Goal: Task Accomplishment & Management: Manage account settings

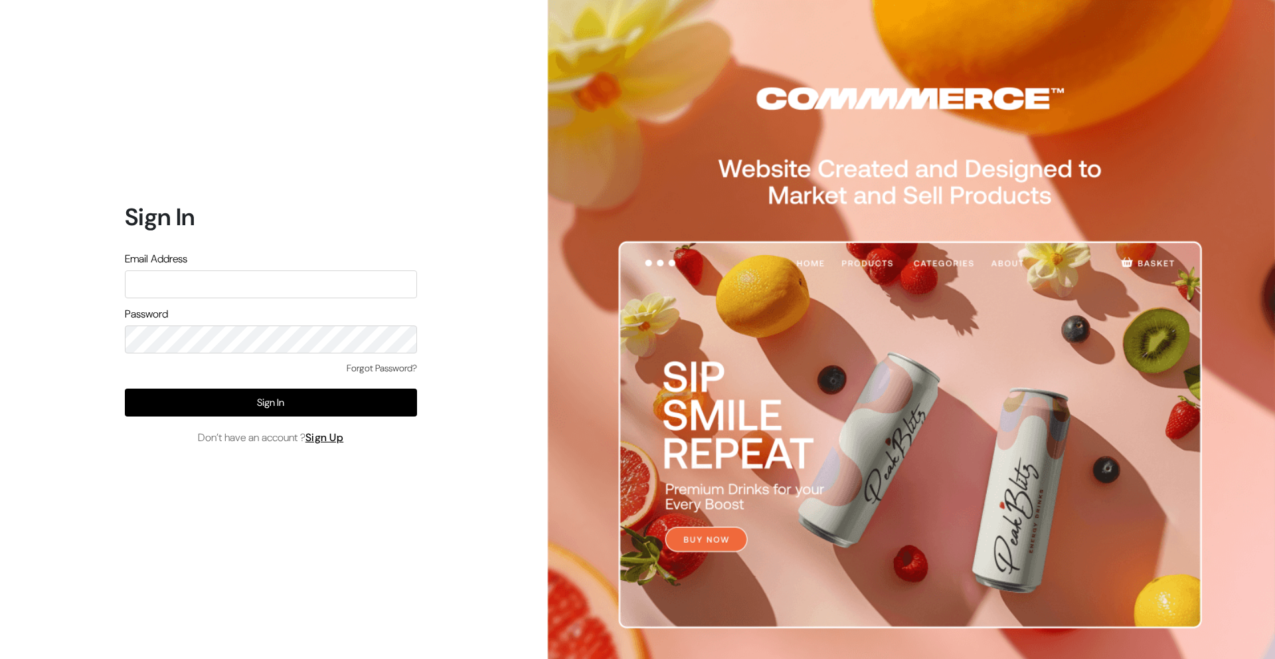
click at [230, 284] on input "text" at bounding box center [271, 284] width 292 height 28
paste input "demo@outdocart.in"
type input "demo@outdocart.in"
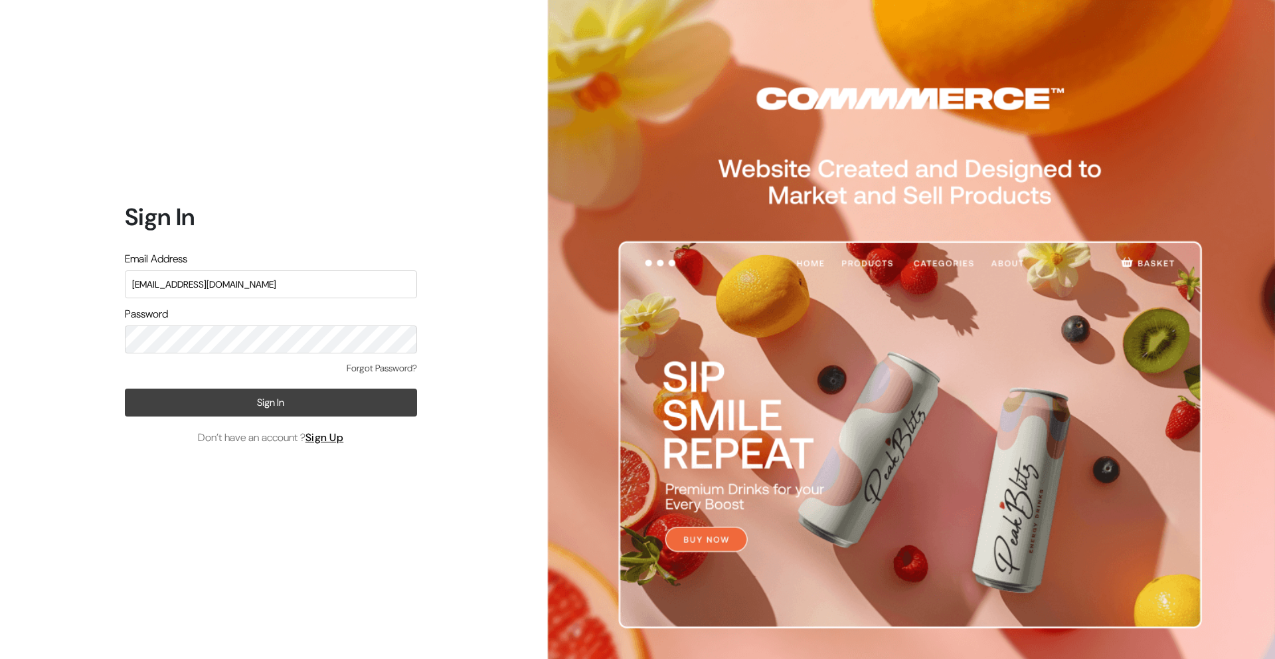
click at [233, 402] on button "Sign In" at bounding box center [271, 402] width 292 height 28
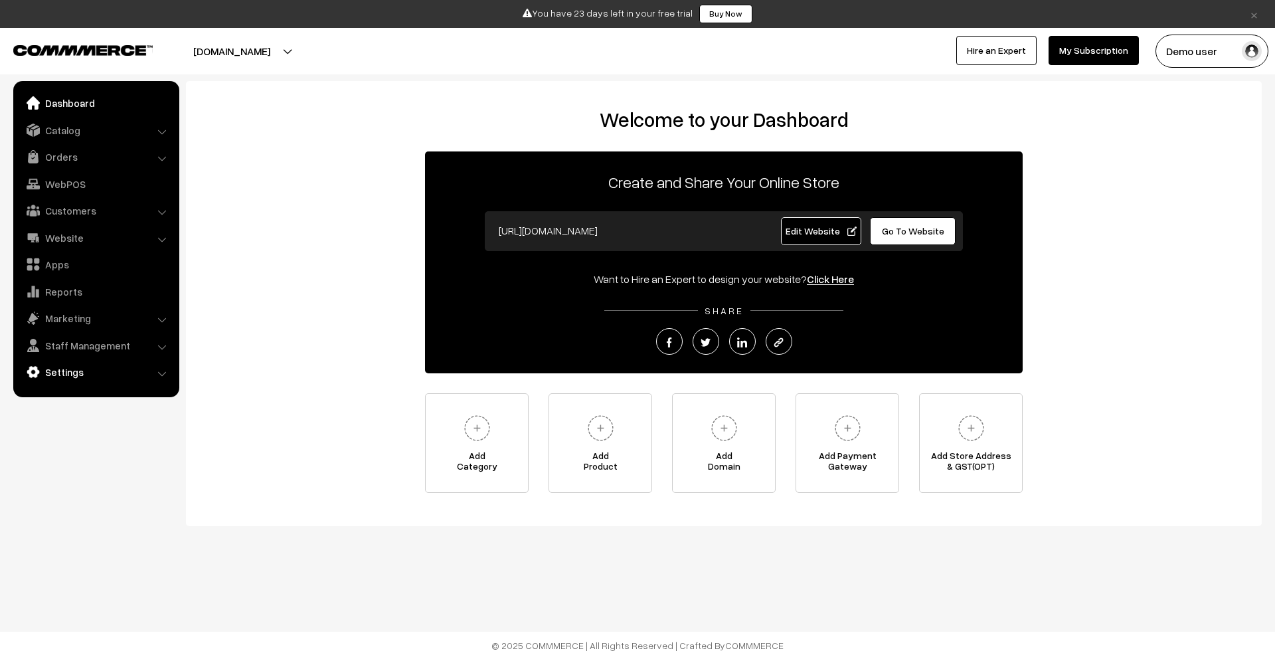
click at [91, 367] on link "Settings" at bounding box center [96, 372] width 158 height 24
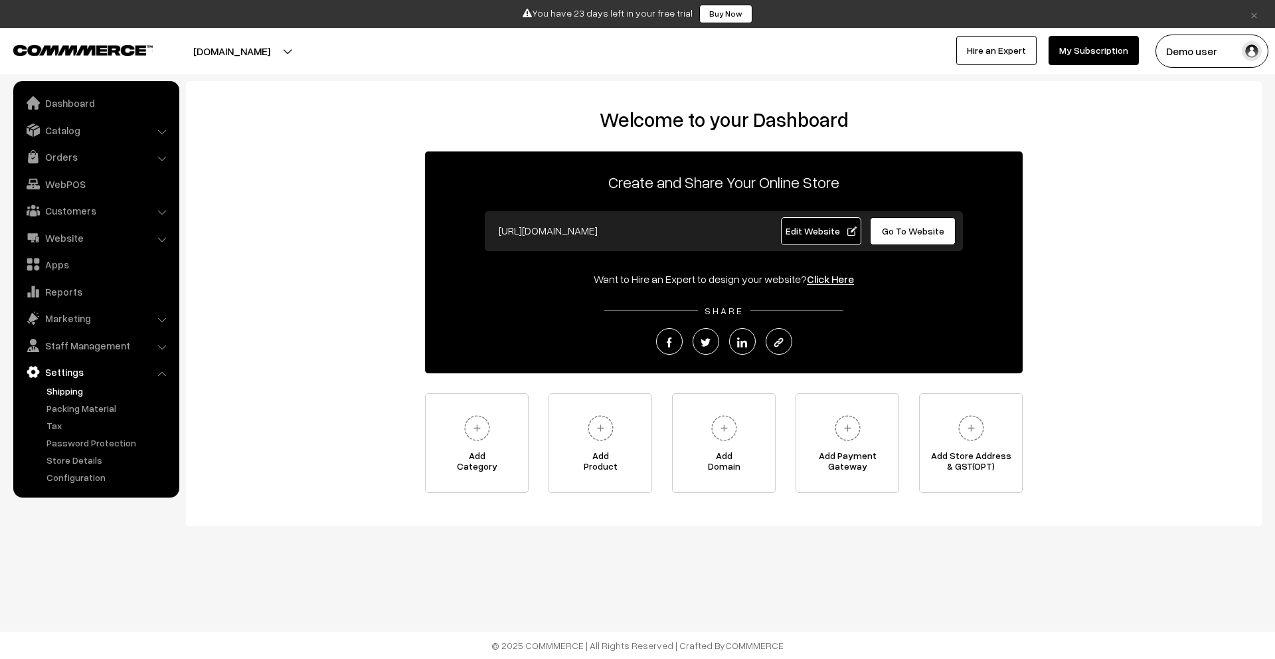
click at [109, 396] on link "Shipping" at bounding box center [108, 391] width 131 height 14
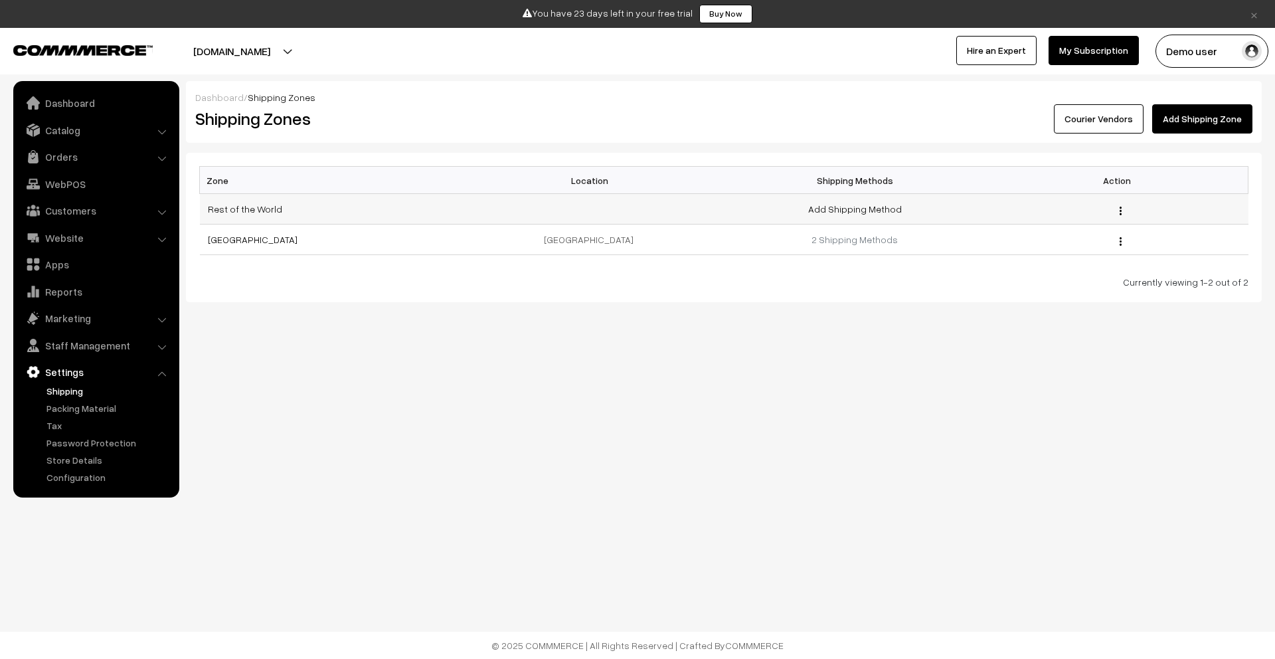
click at [1120, 211] on img "button" at bounding box center [1120, 210] width 2 height 9
click at [1055, 229] on link "Edit" at bounding box center [1060, 228] width 113 height 29
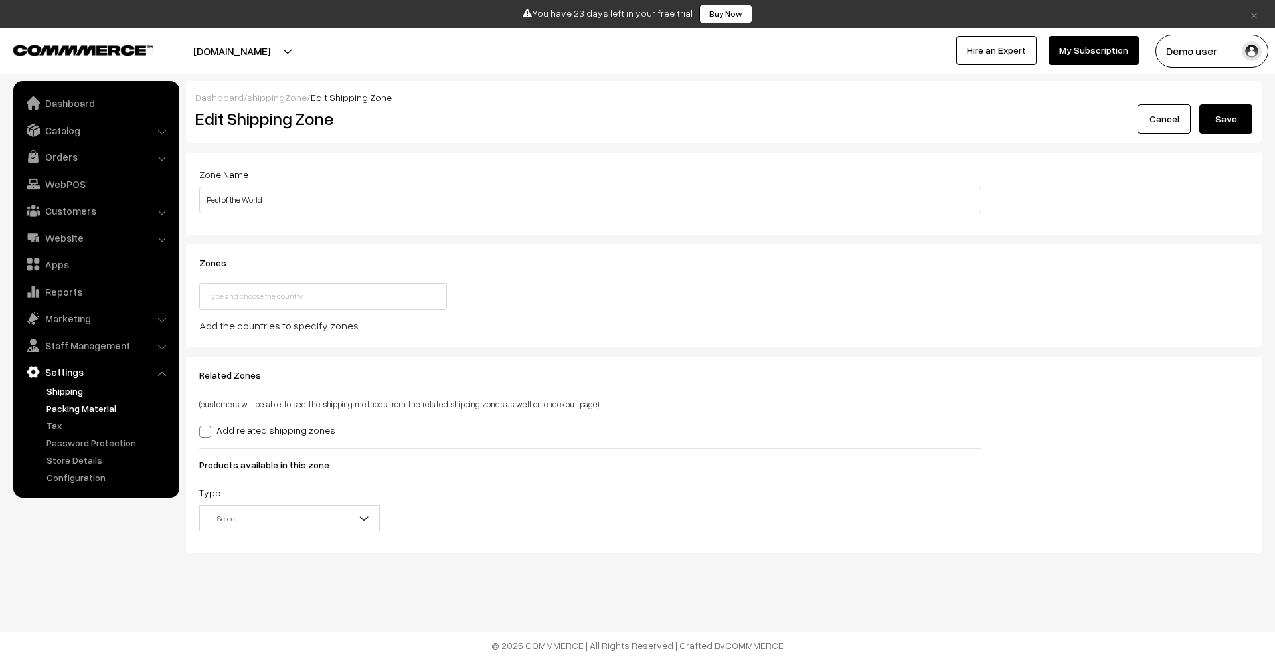
click at [110, 410] on link "Packing Material" at bounding box center [108, 408] width 131 height 14
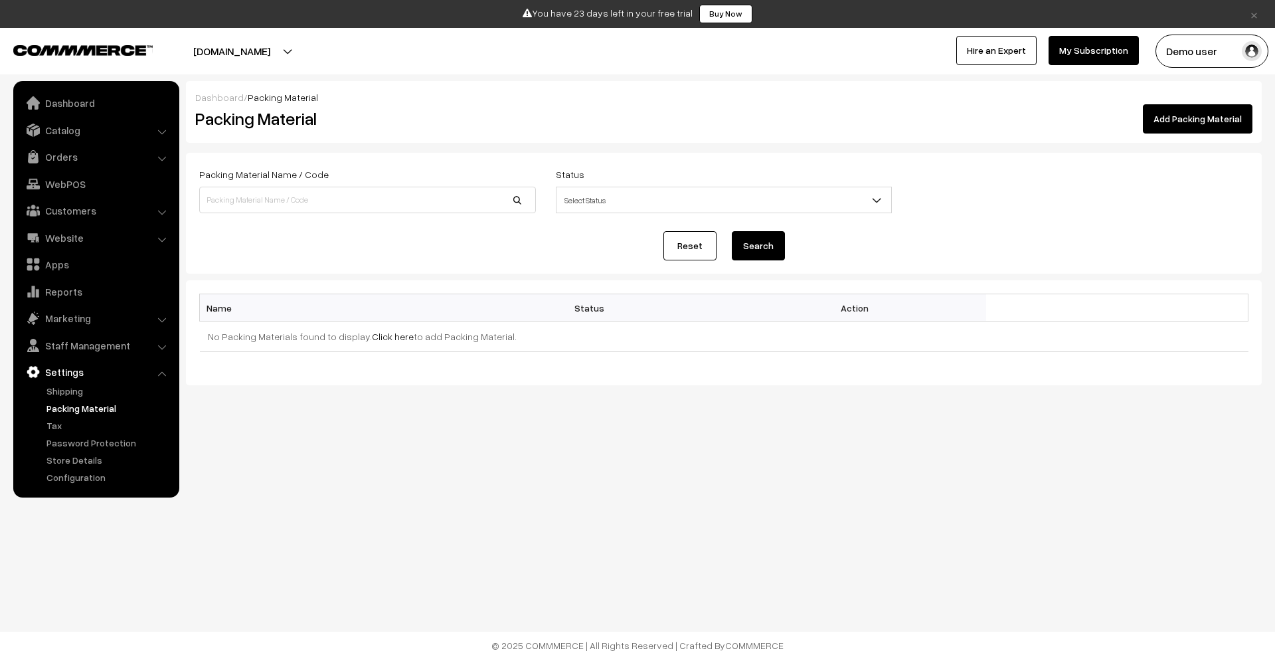
click at [592, 210] on span "Select Status" at bounding box center [723, 200] width 335 height 23
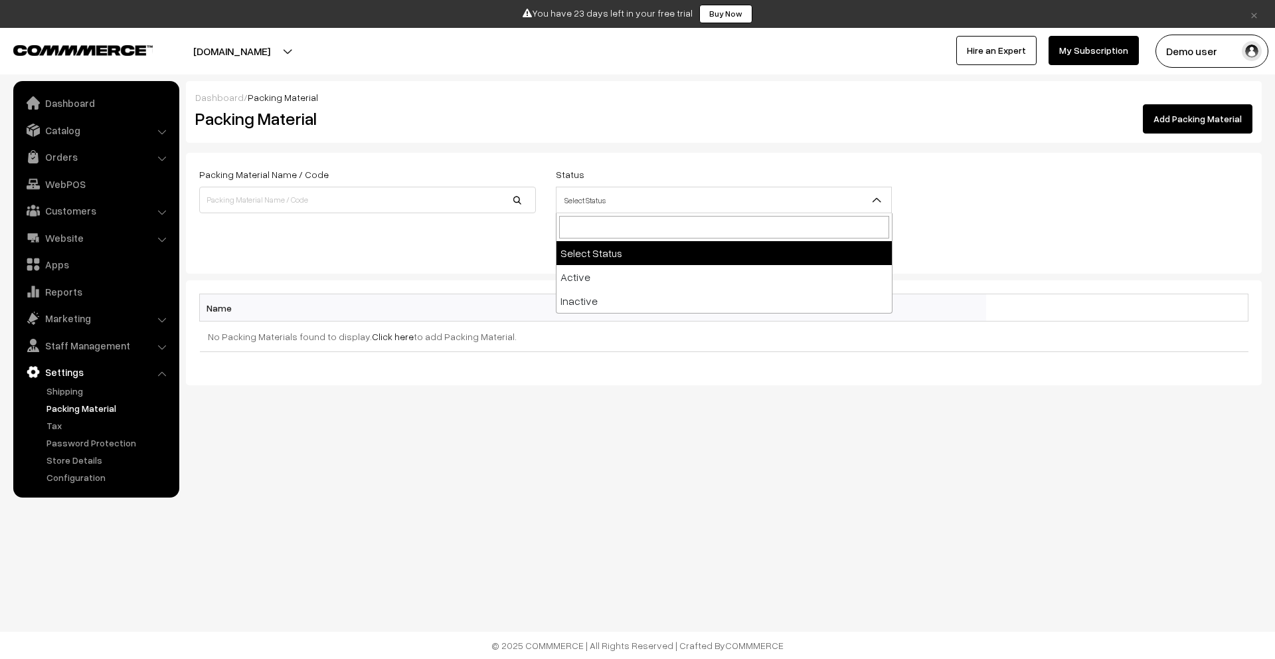
click at [459, 252] on div "Reset Search" at bounding box center [723, 245] width 1049 height 29
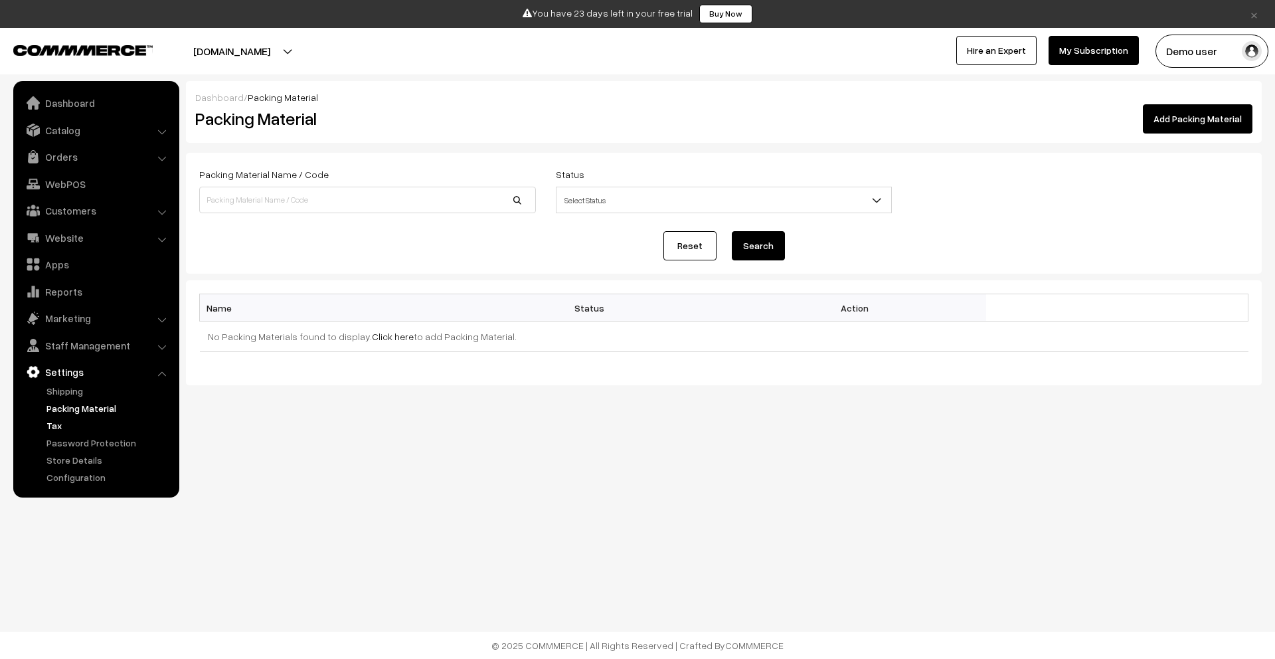
click at [74, 424] on link "Tax" at bounding box center [108, 425] width 131 height 14
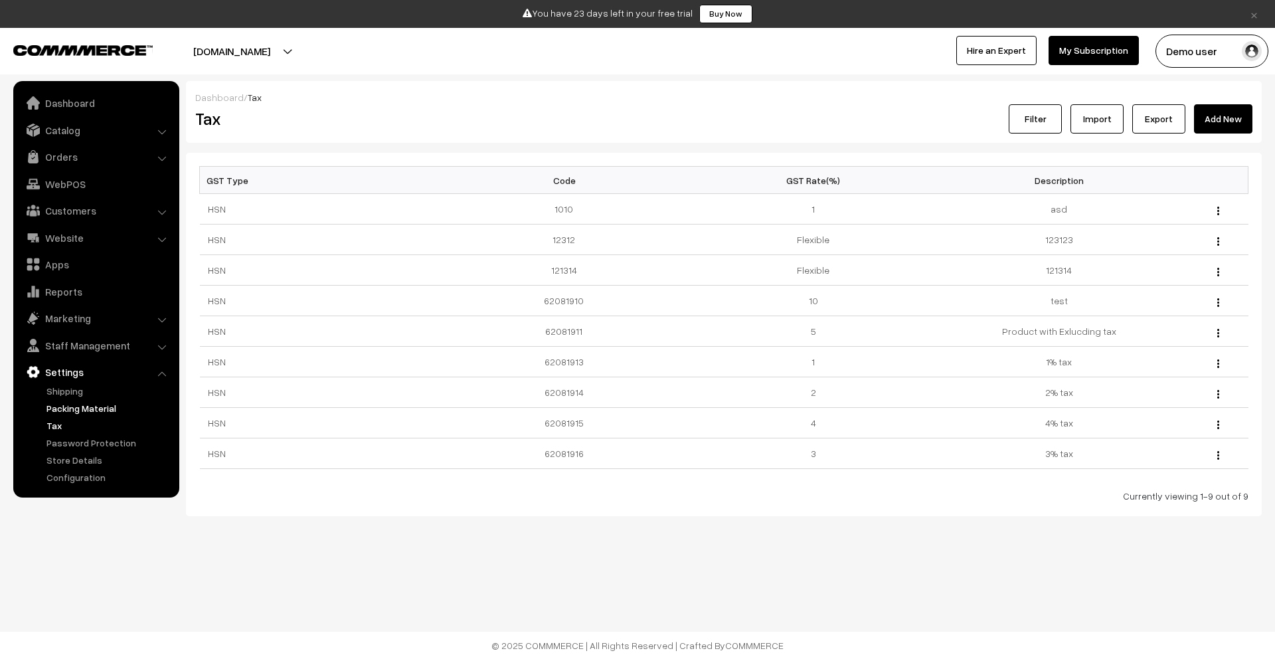
click at [80, 406] on link "Packing Material" at bounding box center [108, 408] width 131 height 14
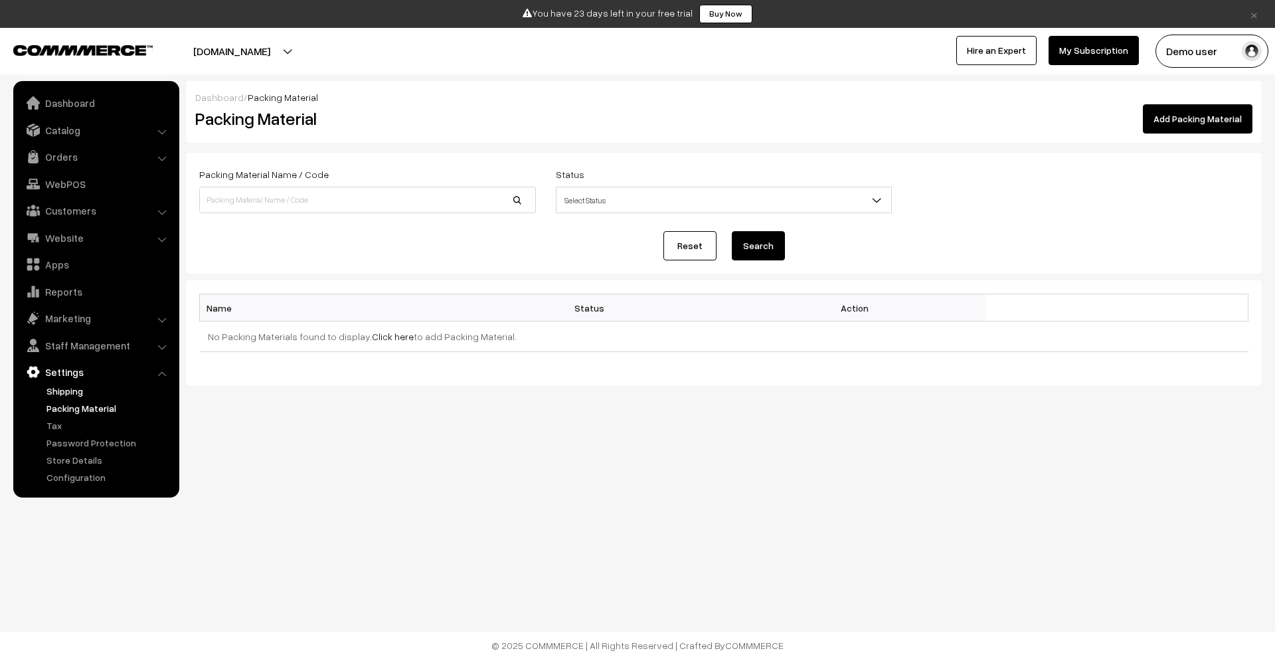
click at [78, 392] on link "Shipping" at bounding box center [108, 391] width 131 height 14
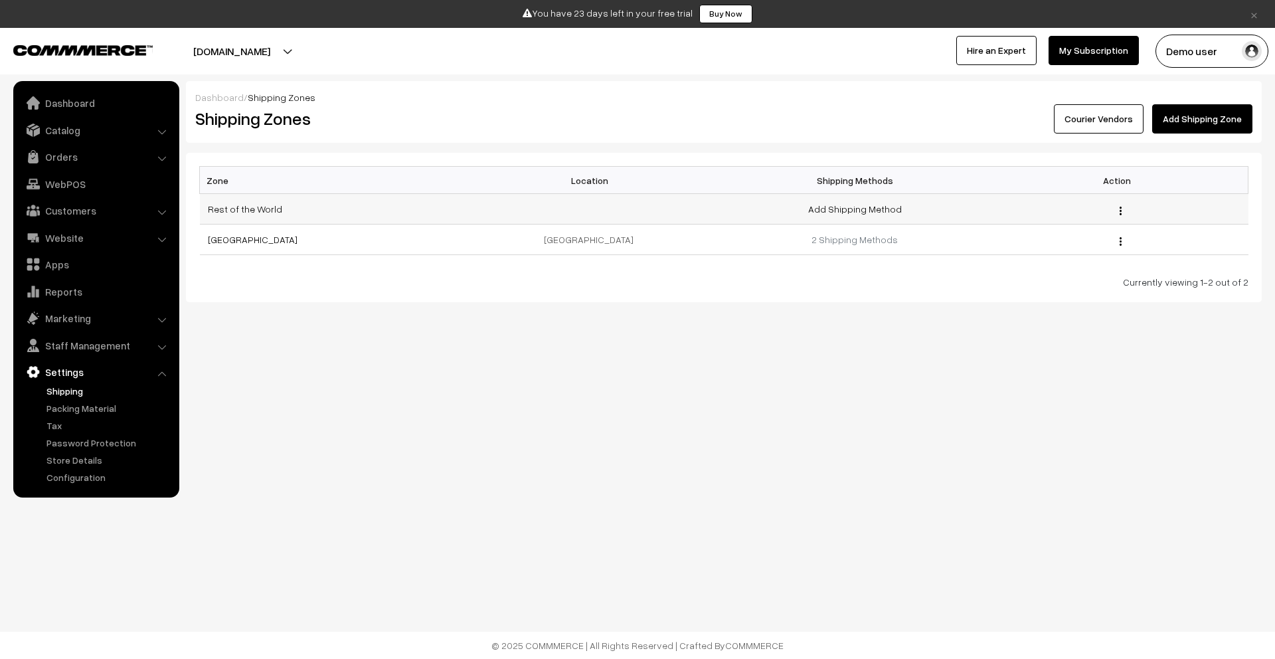
click at [1125, 211] on div "Edit" at bounding box center [1117, 209] width 246 height 14
click at [1121, 211] on button "button" at bounding box center [1120, 210] width 3 height 11
click at [945, 250] on td "2 Shipping Methods" at bounding box center [855, 239] width 262 height 31
click at [1119, 240] on img "button" at bounding box center [1120, 241] width 2 height 9
click at [1049, 260] on link "Edit" at bounding box center [1060, 259] width 113 height 29
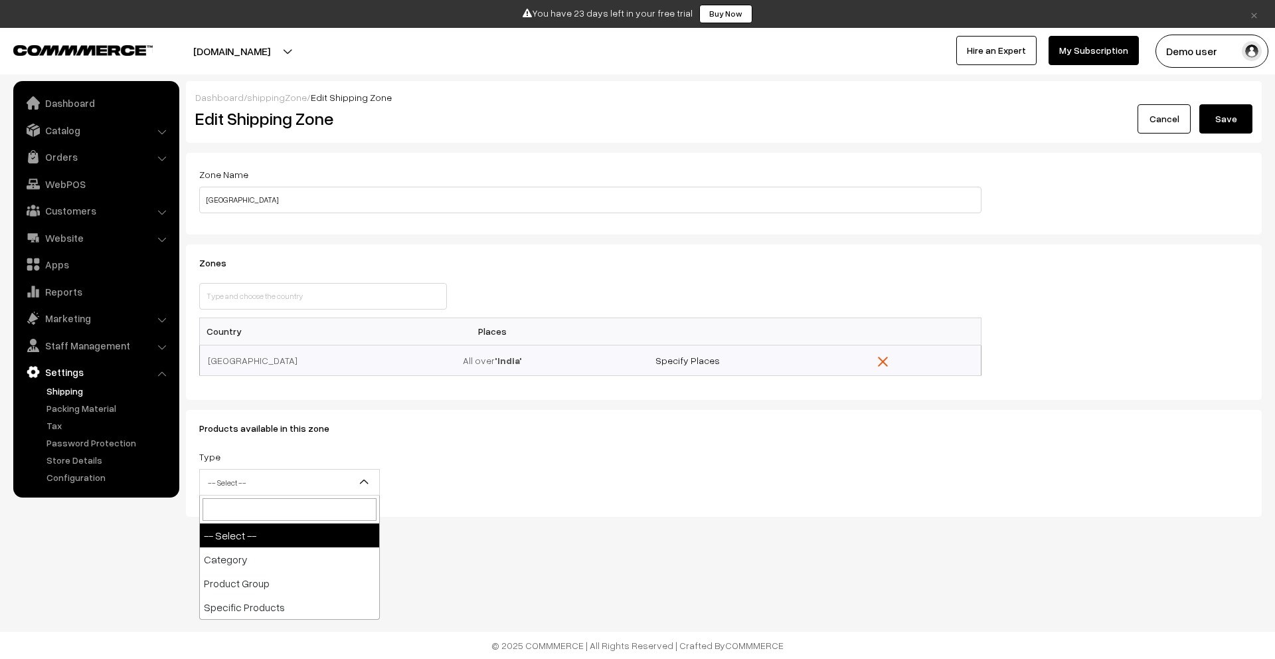
click at [349, 485] on span "-- Select --" at bounding box center [289, 482] width 179 height 23
click at [456, 438] on div "Products available in this zone Type -- Select -- Category Product Group Specif…" at bounding box center [590, 463] width 802 height 80
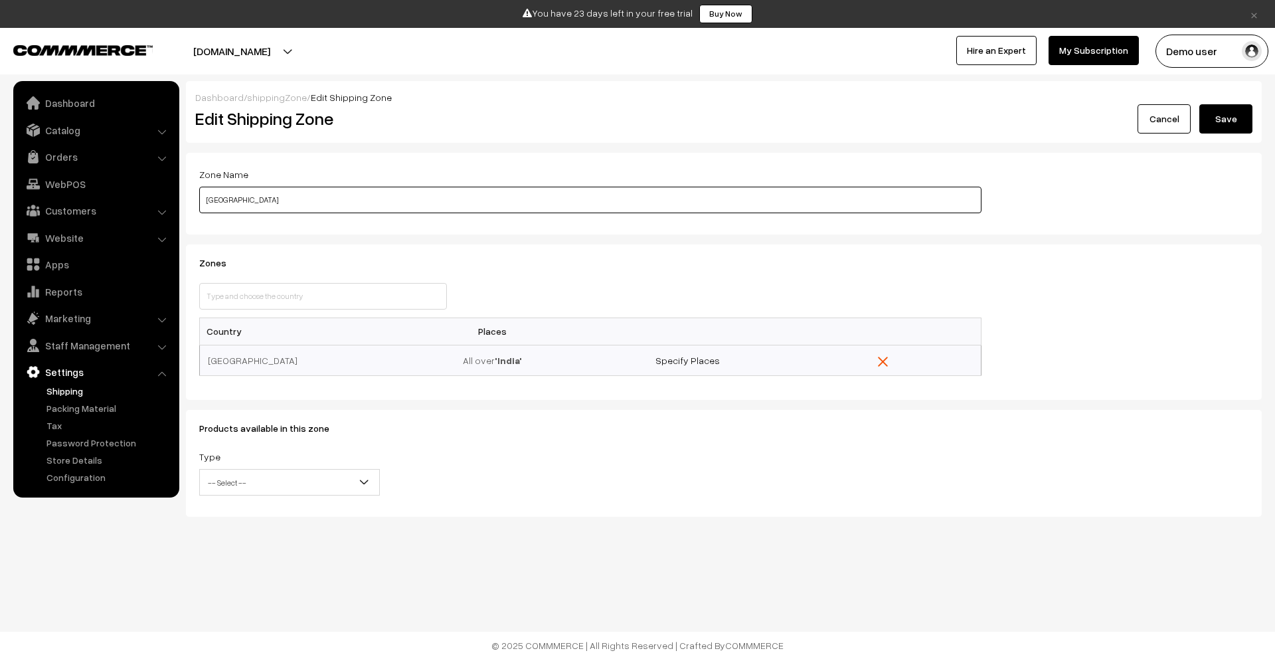
click at [584, 198] on input "[GEOGRAPHIC_DATA]" at bounding box center [590, 200] width 782 height 27
click at [1164, 125] on link "Cancel" at bounding box center [1163, 118] width 53 height 29
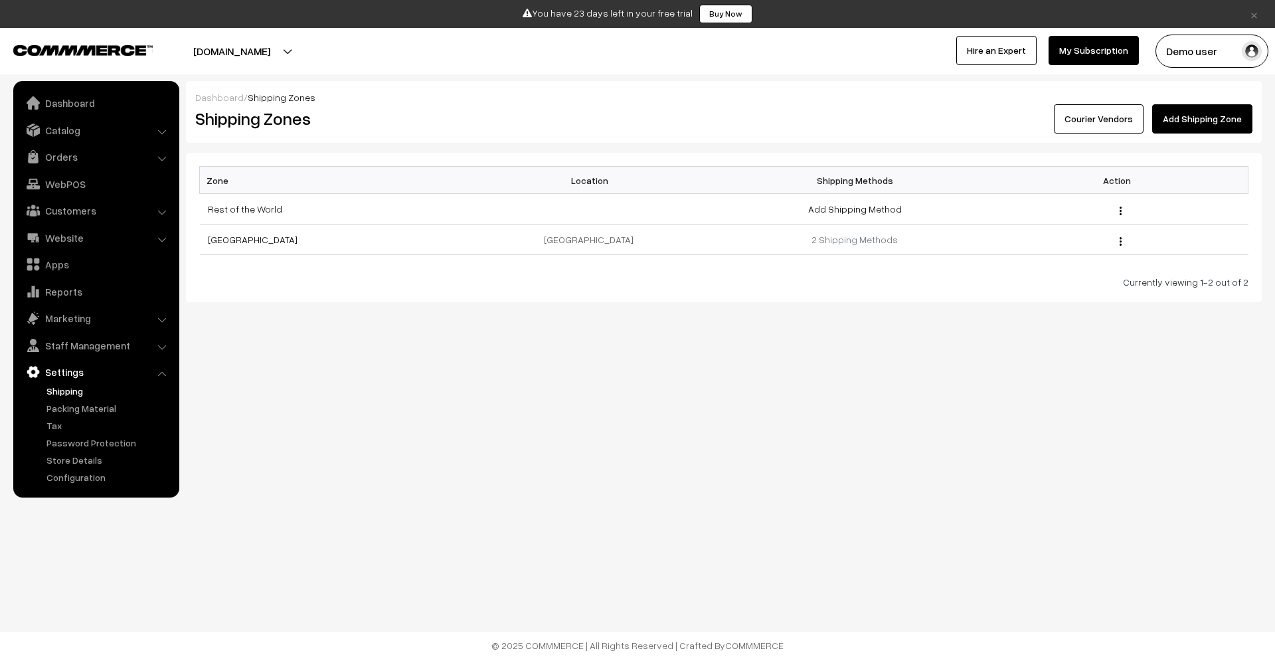
click at [1188, 123] on link "Add Shipping Zone" at bounding box center [1202, 118] width 100 height 29
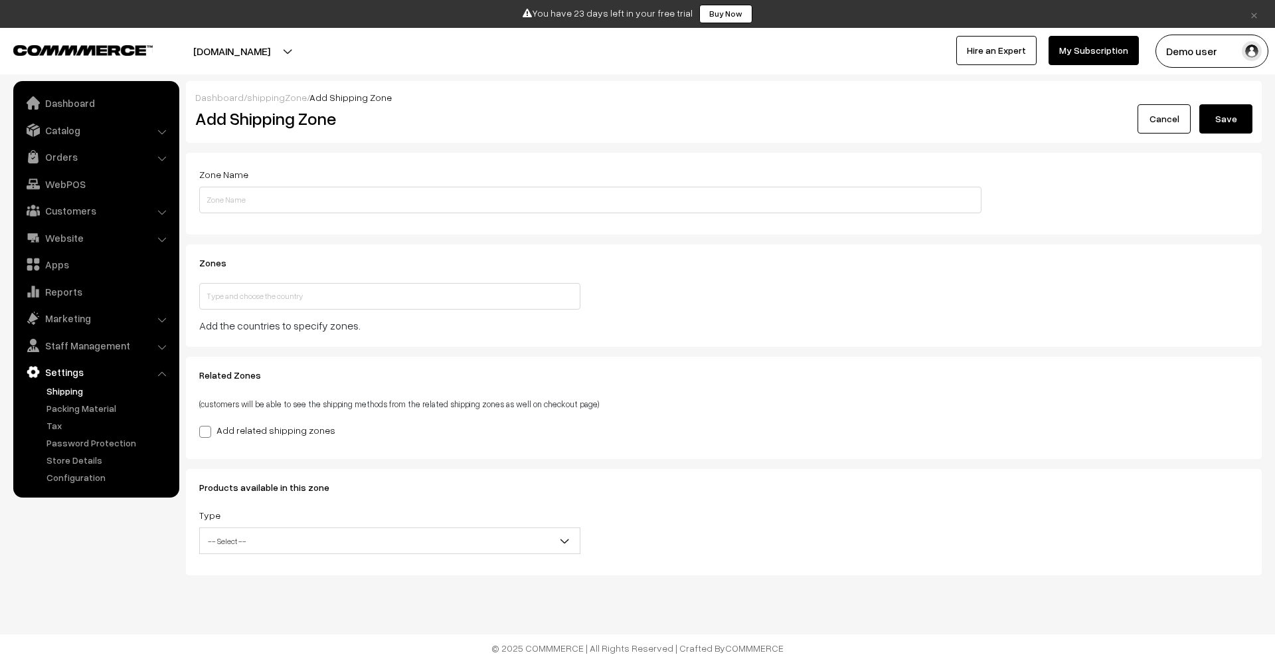
click at [1151, 118] on link "Cancel" at bounding box center [1163, 118] width 53 height 29
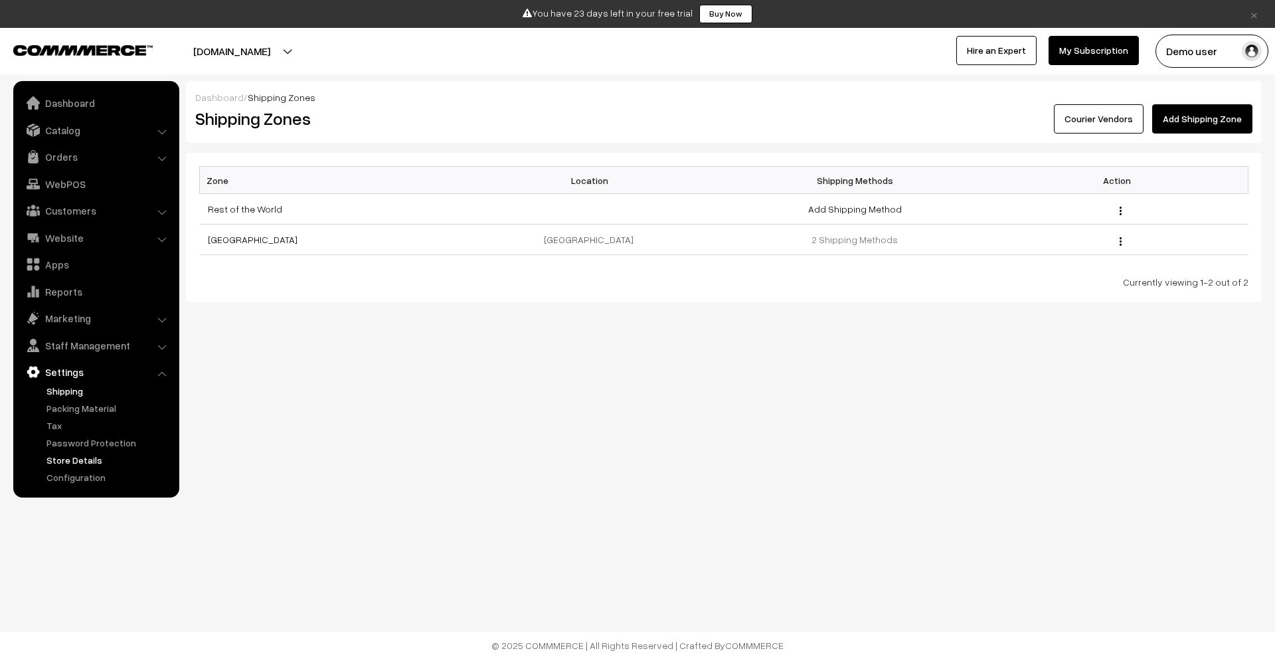
click at [78, 461] on link "Store Details" at bounding box center [108, 460] width 131 height 14
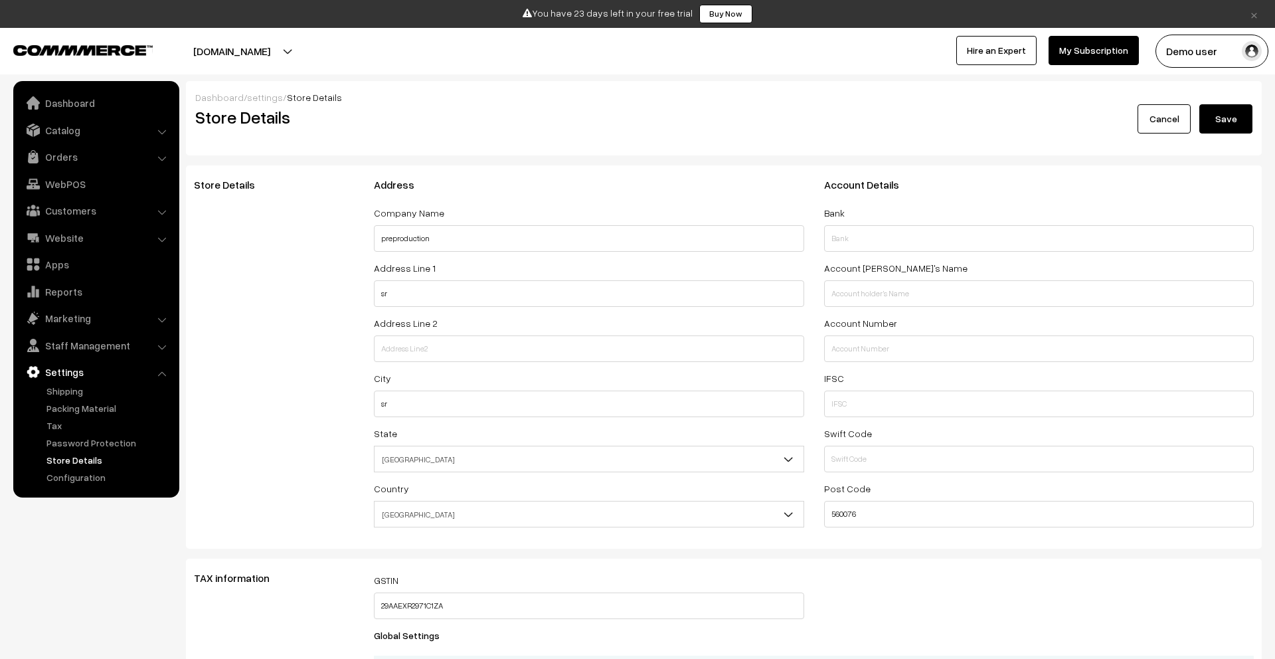
select select "99"
click at [80, 475] on link "Configuration" at bounding box center [108, 477] width 131 height 14
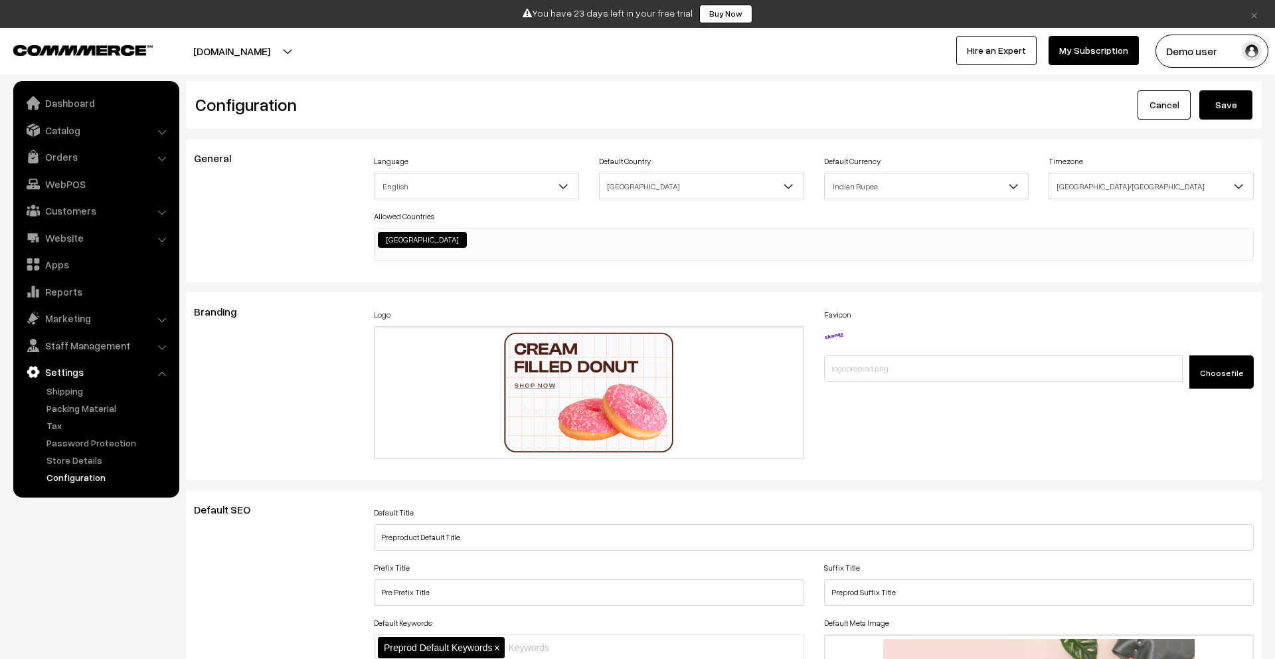
scroll to position [1068, 0]
click at [63, 389] on link "Shipping" at bounding box center [108, 391] width 131 height 14
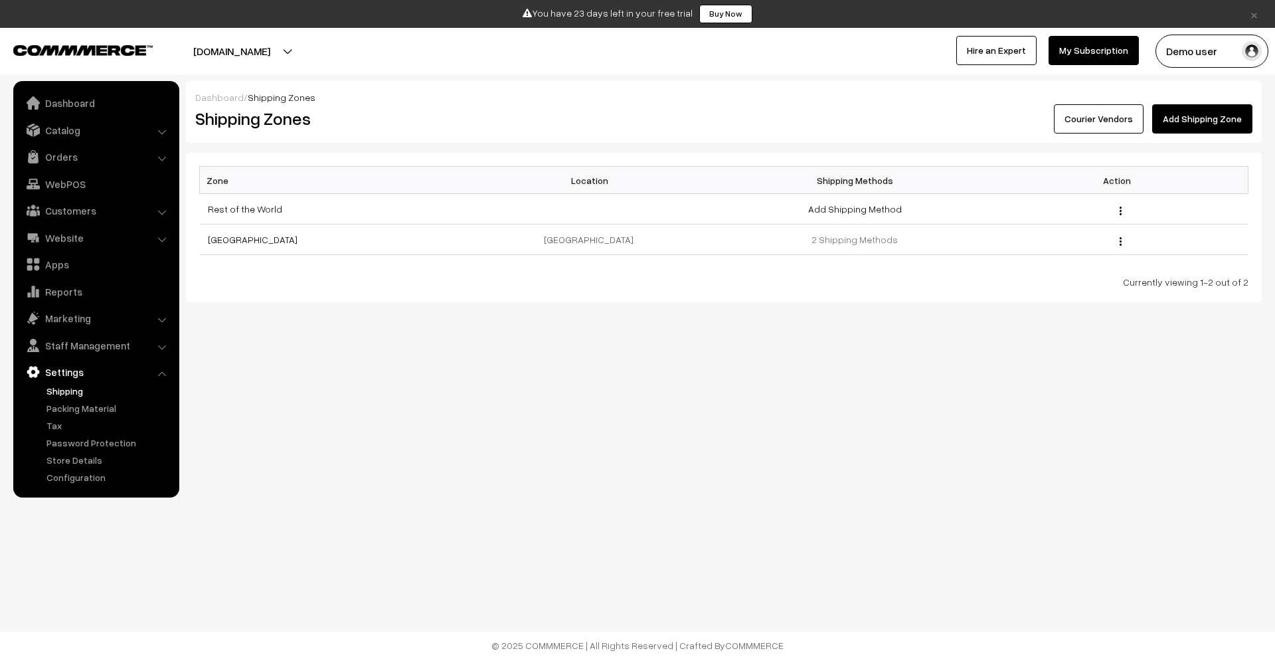
click at [1116, 121] on link "Courier Vendors" at bounding box center [1099, 118] width 90 height 29
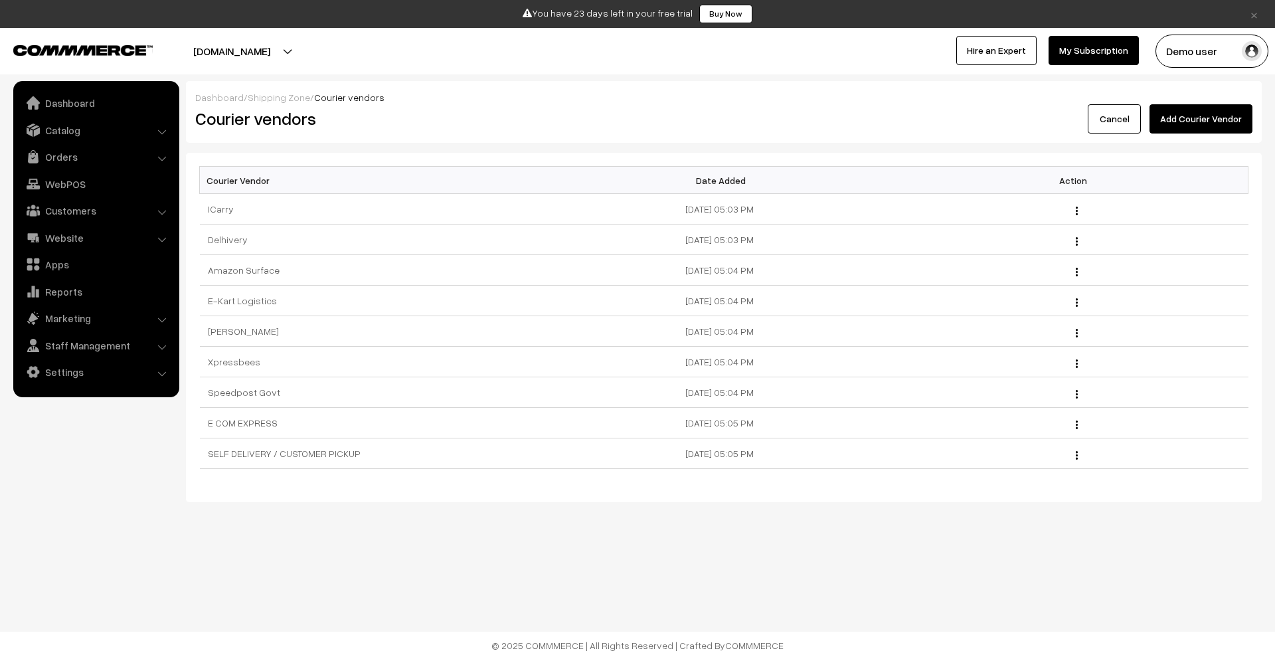
click at [1116, 121] on link "Cancel" at bounding box center [1113, 118] width 53 height 29
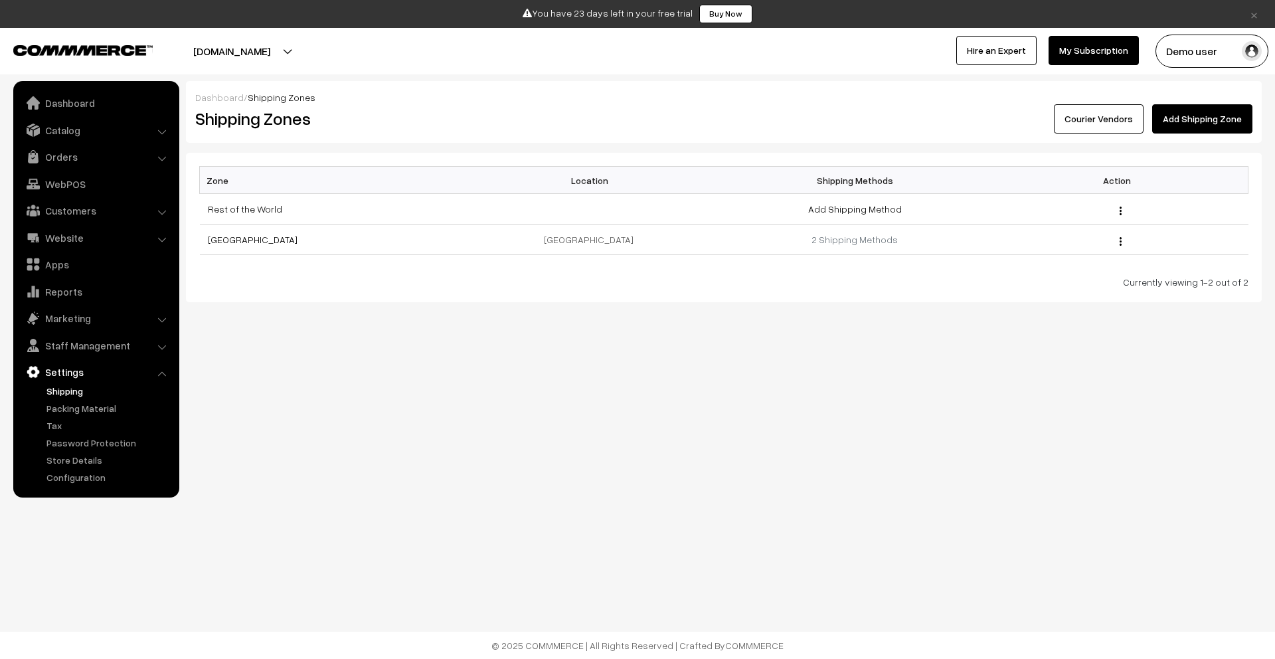
click at [1116, 121] on link "Courier Vendors" at bounding box center [1099, 118] width 90 height 29
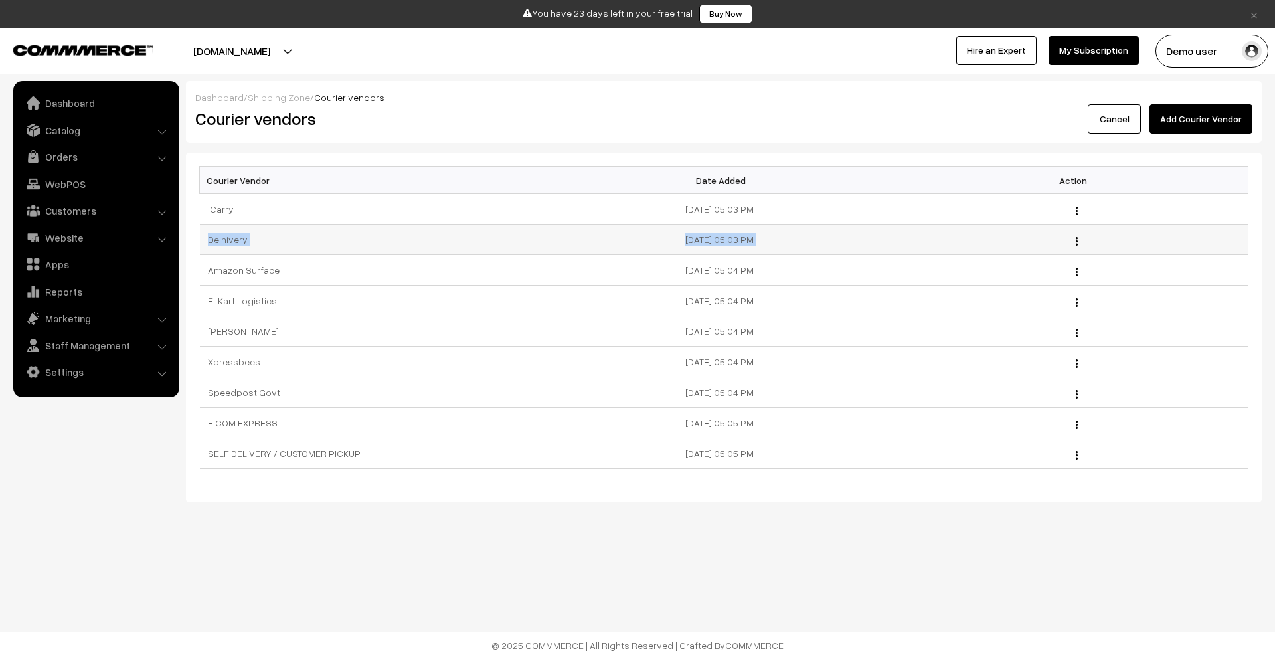
drag, startPoint x: 1036, startPoint y: 205, endPoint x: 1042, endPoint y: 252, distance: 46.8
click at [1042, 252] on tbody "ICarry [DATE] 05:03 PM Edit Delete Delhivery [DATE] 05:03 PM" at bounding box center [724, 331] width 1048 height 275
click at [1075, 212] on img "button" at bounding box center [1076, 210] width 2 height 9
click at [1004, 186] on th "Action" at bounding box center [1072, 180] width 349 height 27
click at [1185, 118] on button "Add Courier Vendor" at bounding box center [1200, 118] width 103 height 29
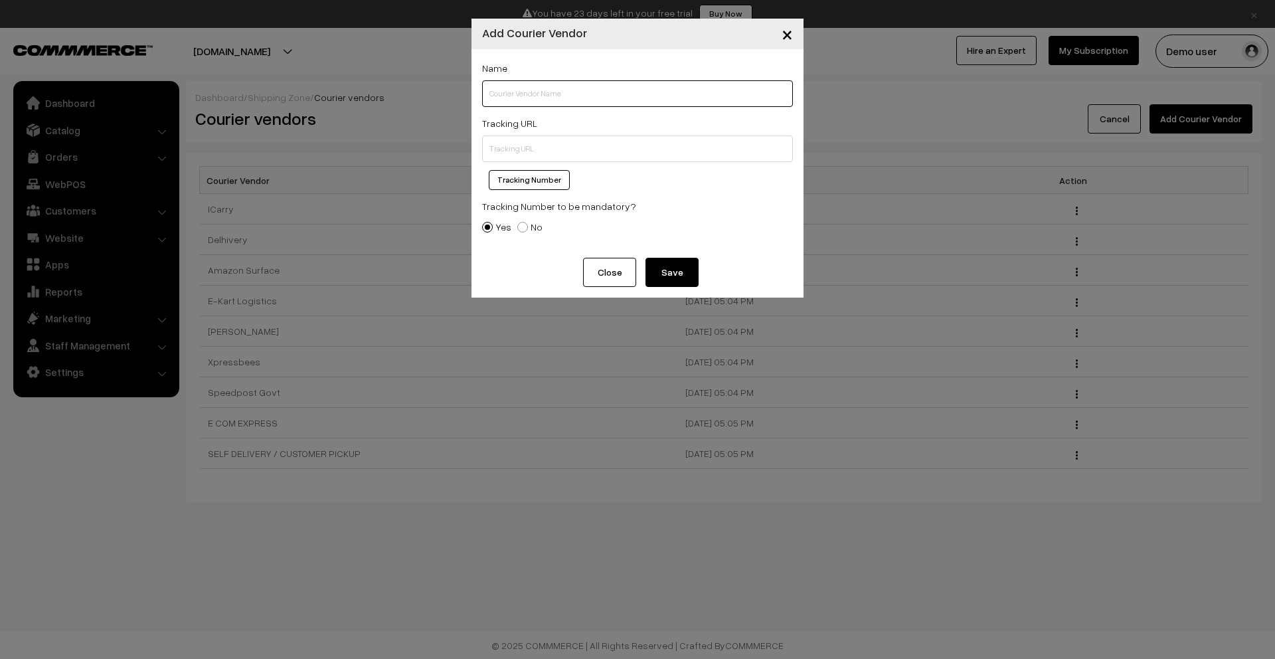
click at [635, 97] on input "text" at bounding box center [637, 93] width 311 height 27
click at [526, 147] on input "text" at bounding box center [637, 148] width 311 height 27
click at [532, 183] on button "Tracking Number" at bounding box center [529, 180] width 81 height 20
type input "%%tracking.number%%"
drag, startPoint x: 576, startPoint y: 144, endPoint x: 487, endPoint y: 148, distance: 89.0
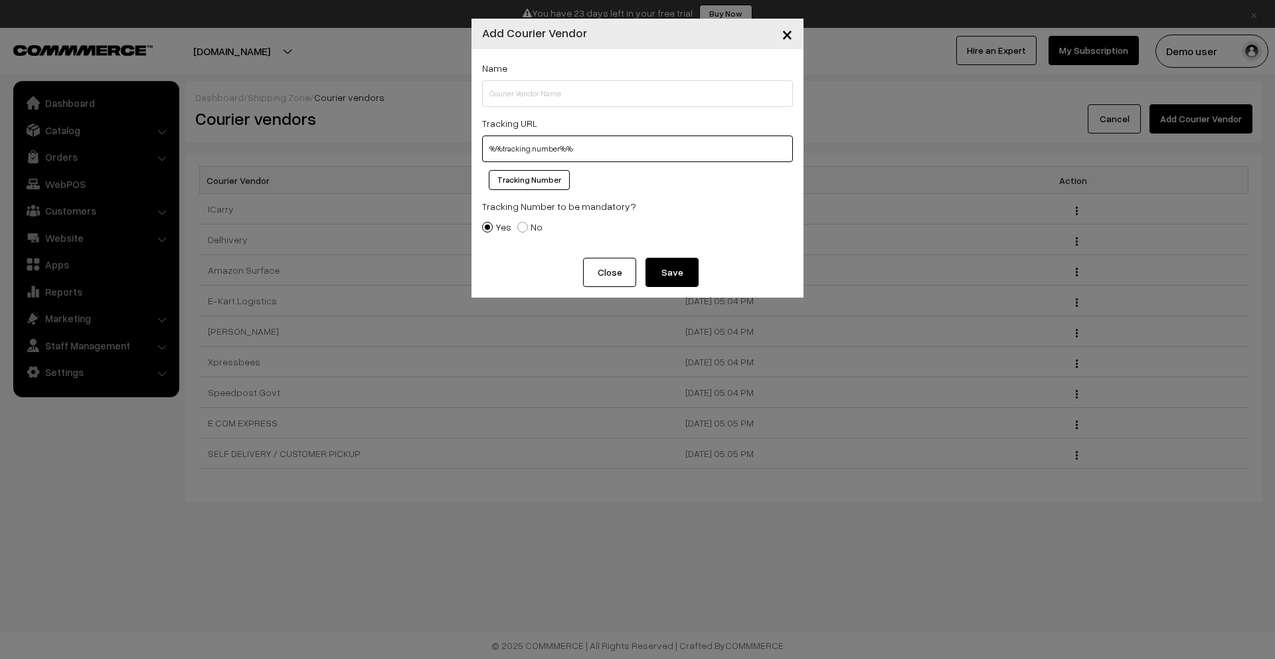
click at [487, 148] on input "%%tracking.number%%" at bounding box center [637, 148] width 311 height 27
click at [521, 228] on span at bounding box center [522, 227] width 11 height 11
click at [519, 222] on input "No" at bounding box center [515, 217] width 9 height 9
radio input "true"
click at [488, 227] on span at bounding box center [487, 227] width 11 height 11
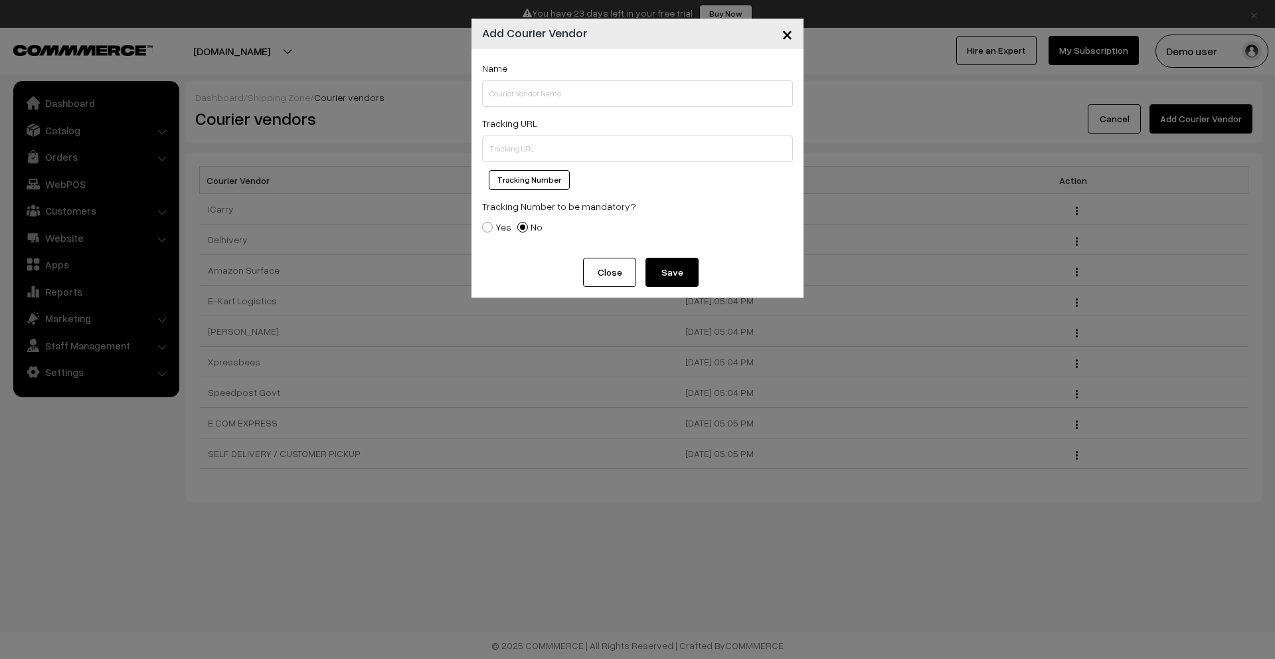
click at [484, 222] on input "Yes" at bounding box center [479, 217] width 9 height 9
radio input "true"
click at [791, 36] on span "×" at bounding box center [786, 33] width 11 height 25
